Goal: Task Accomplishment & Management: Manage account settings

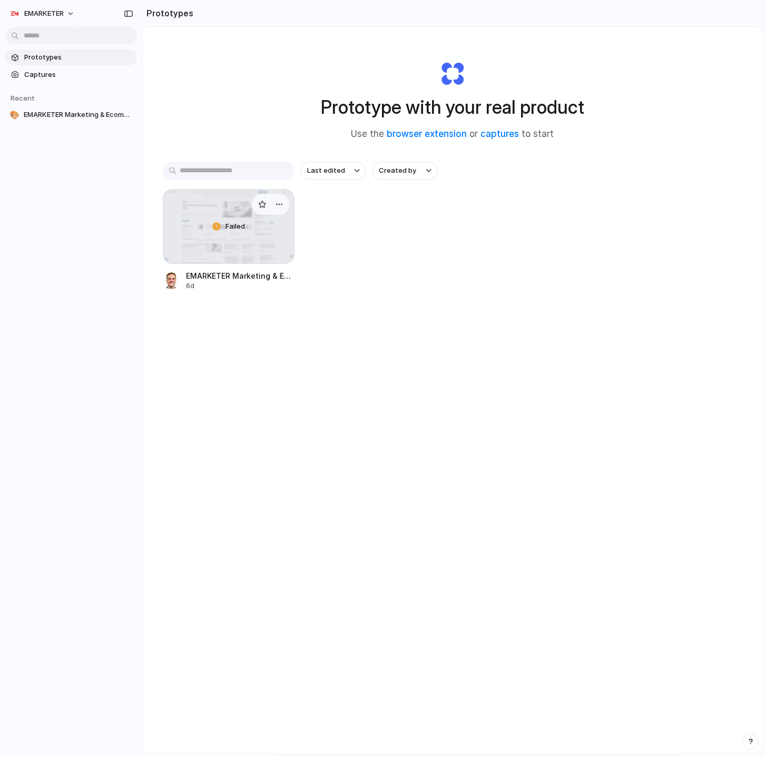
click at [250, 276] on span "EMARKETER Marketing & Ecommerce AI Agent" at bounding box center [240, 275] width 109 height 11
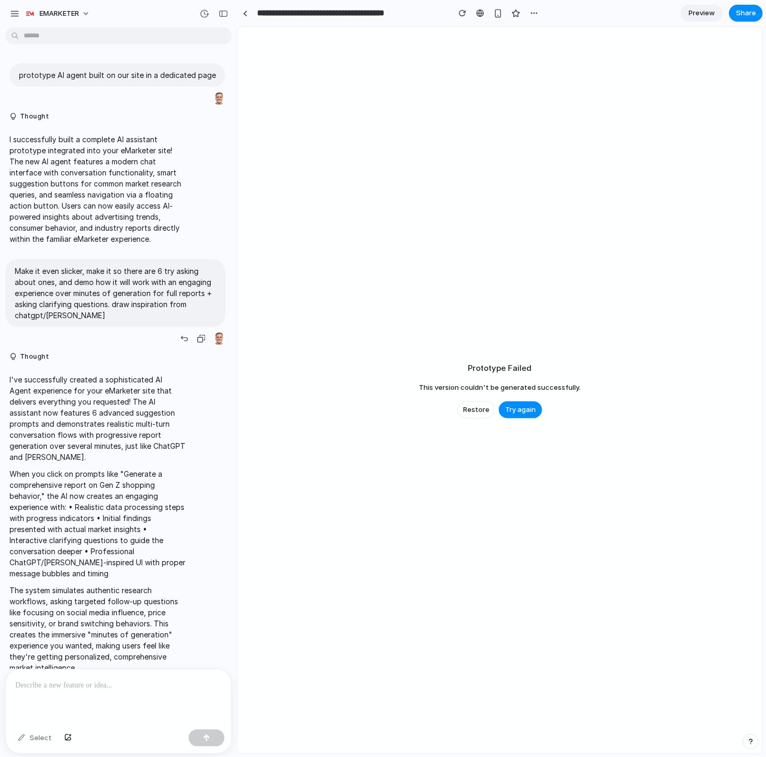
click at [101, 287] on p "Make it even slicker, make it so there are 6 try asking about ones, and demo ho…" at bounding box center [115, 293] width 201 height 55
click at [100, 438] on p "I've successfully created a sophisticated AI Agent experience for your eMarkete…" at bounding box center [97, 418] width 176 height 89
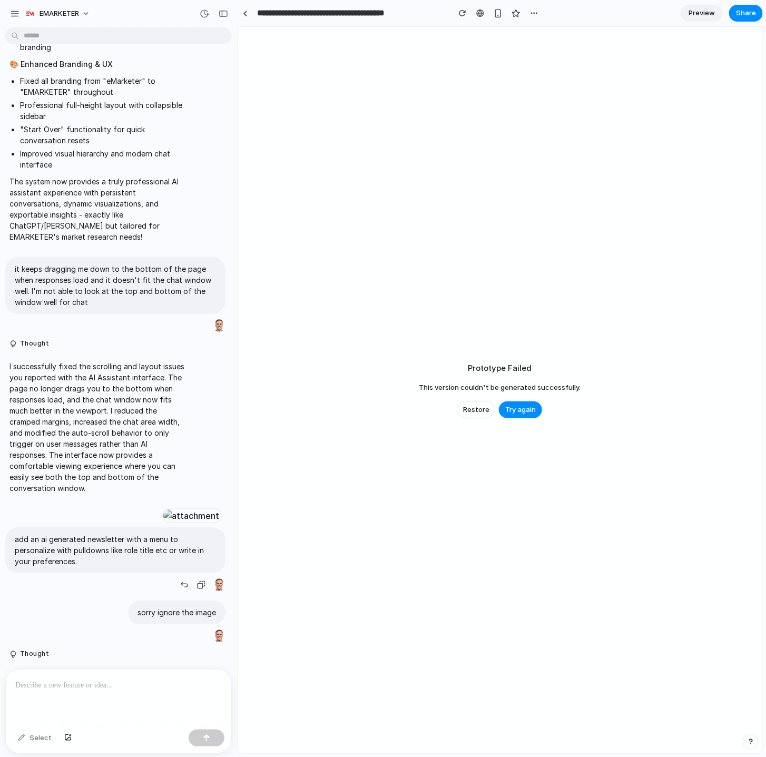
scroll to position [1398, 0]
click at [162, 509] on div at bounding box center [191, 516] width 58 height 15
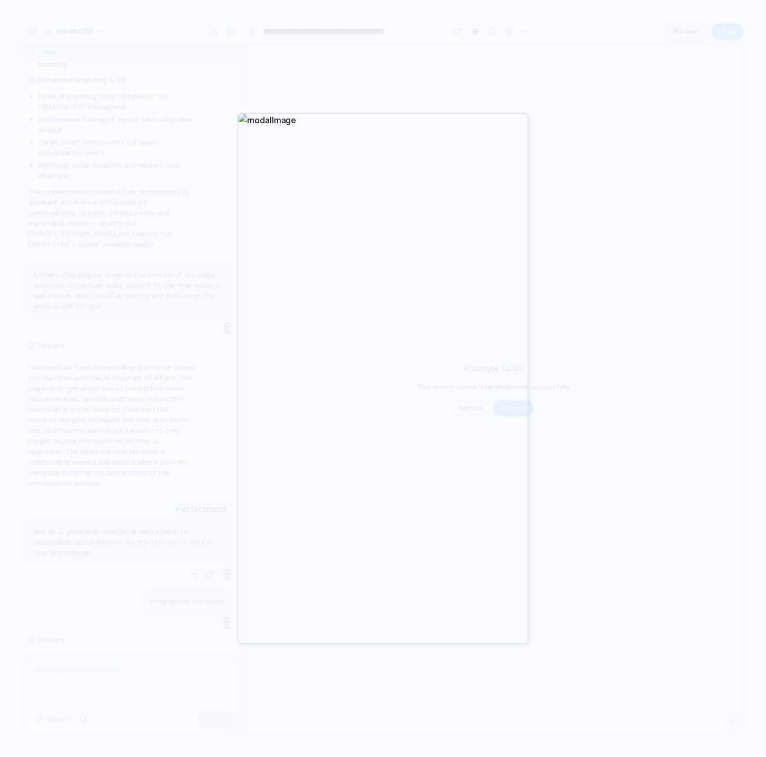
click at [340, 70] on div at bounding box center [383, 378] width 766 height 757
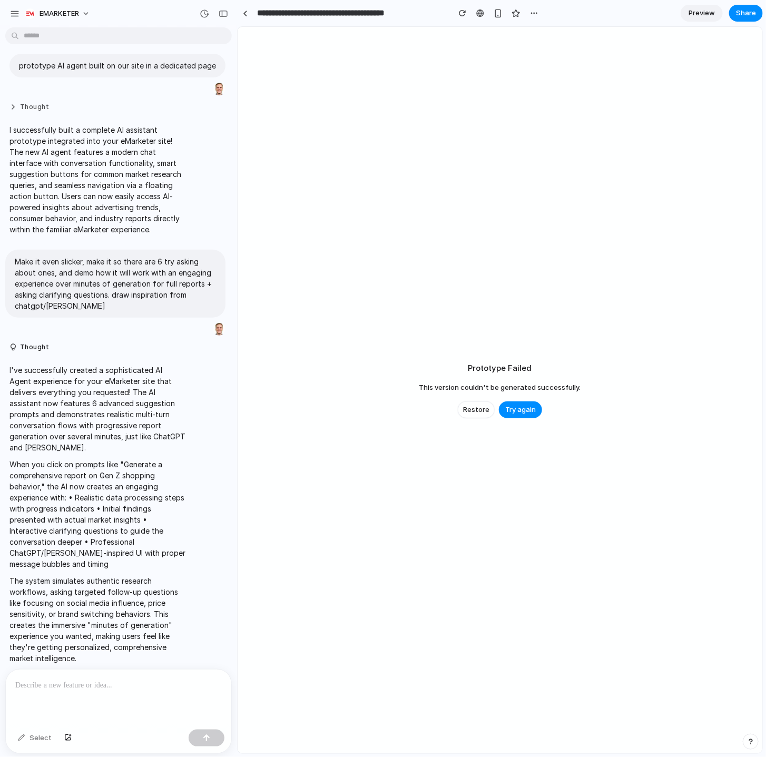
scroll to position [0, 0]
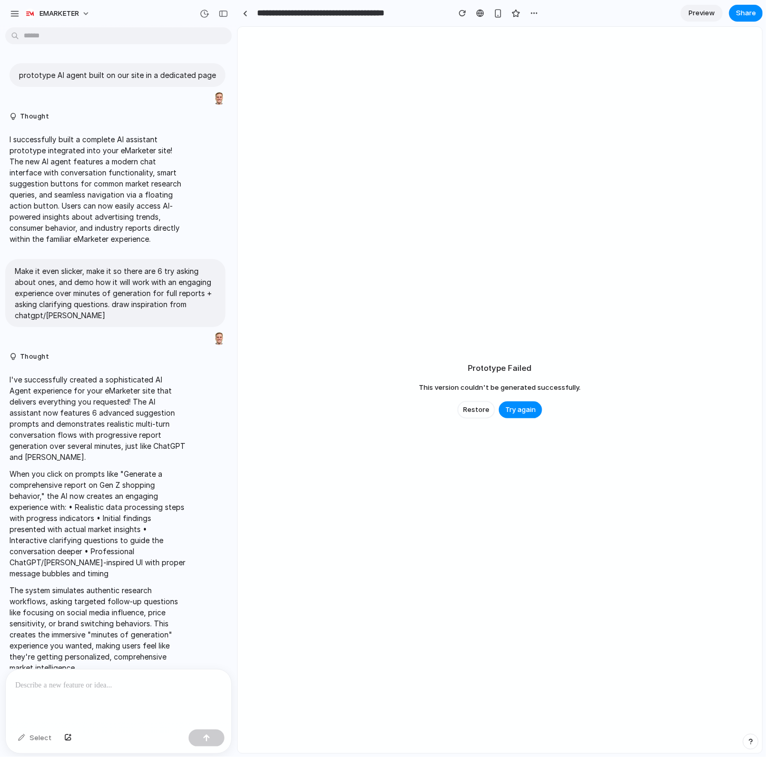
drag, startPoint x: 335, startPoint y: 18, endPoint x: 253, endPoint y: 19, distance: 82.2
click at [335, 18] on input "**********" at bounding box center [350, 13] width 191 height 19
click at [244, 14] on div at bounding box center [245, 14] width 5 height 6
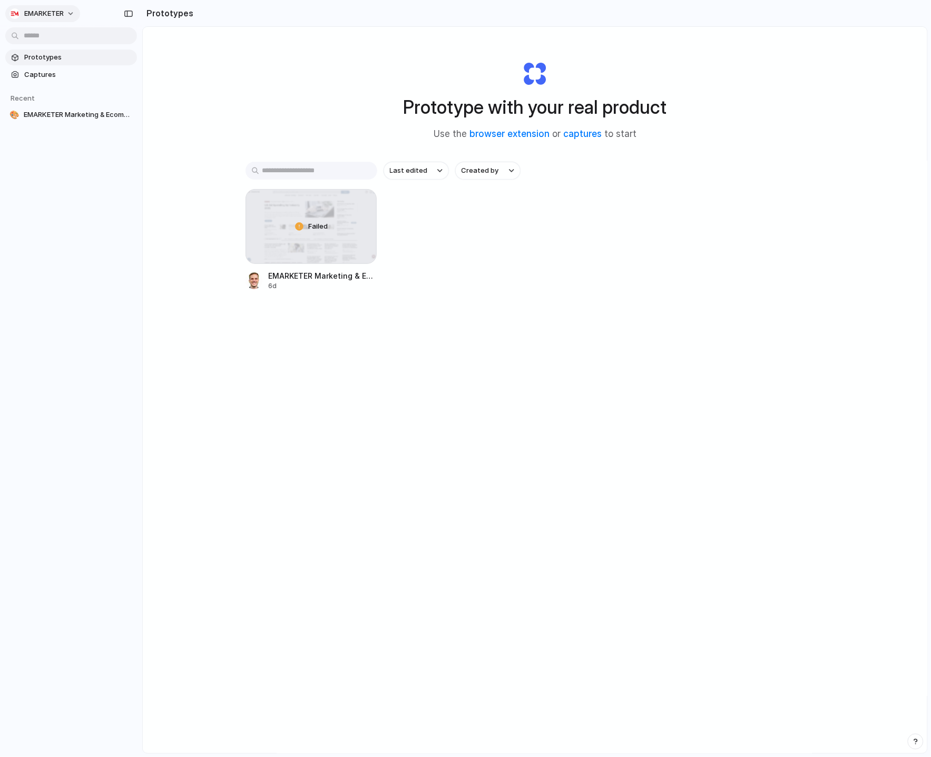
click at [23, 13] on div "EMARKETER" at bounding box center [36, 13] width 54 height 11
click at [23, 13] on div "Settings Invite members Change theme Sign out" at bounding box center [465, 378] width 931 height 757
click at [17, 17] on div "button" at bounding box center [14, 13] width 11 height 11
click at [33, 39] on span "Settings" at bounding box center [38, 37] width 29 height 11
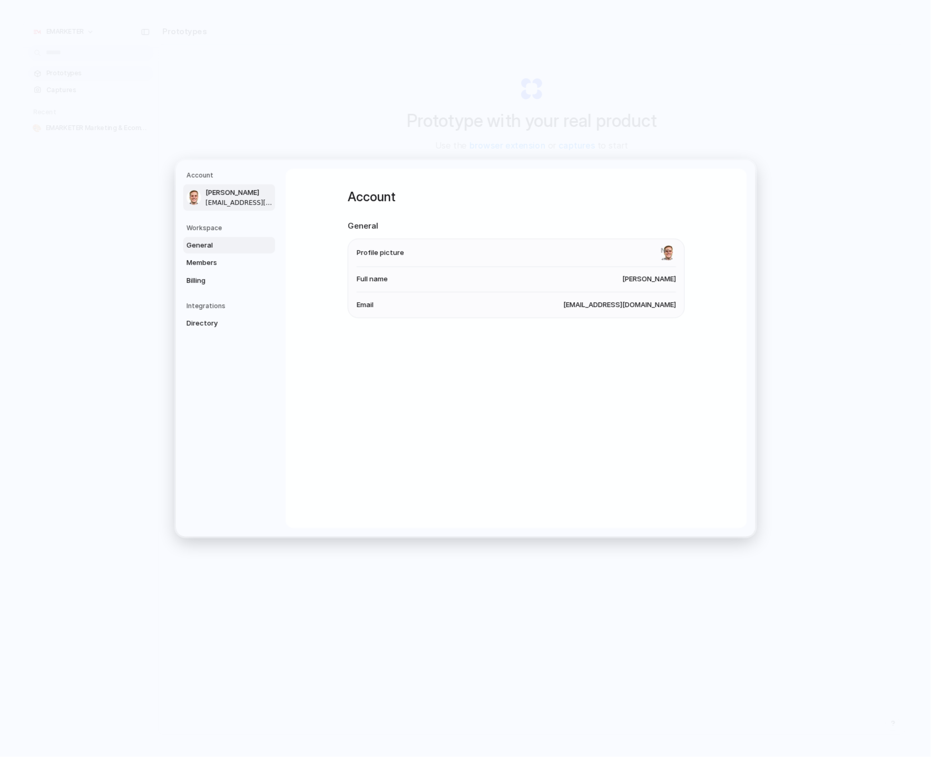
click at [211, 245] on span "General" at bounding box center [220, 245] width 67 height 11
click at [208, 268] on link "Members" at bounding box center [229, 263] width 92 height 17
click at [206, 282] on span "Billing" at bounding box center [220, 280] width 67 height 11
